Goal: Information Seeking & Learning: Check status

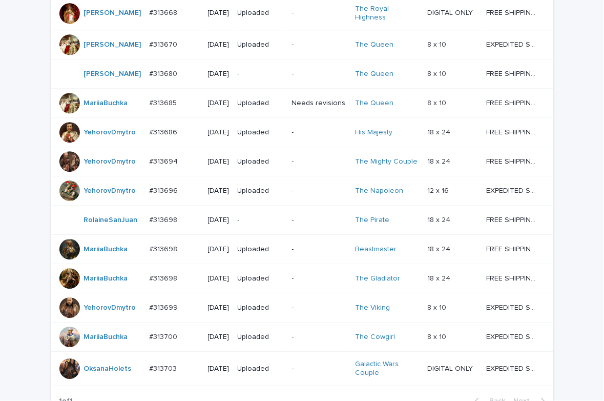
scroll to position [861, 0]
